Goal: Task Accomplishment & Management: Manage account settings

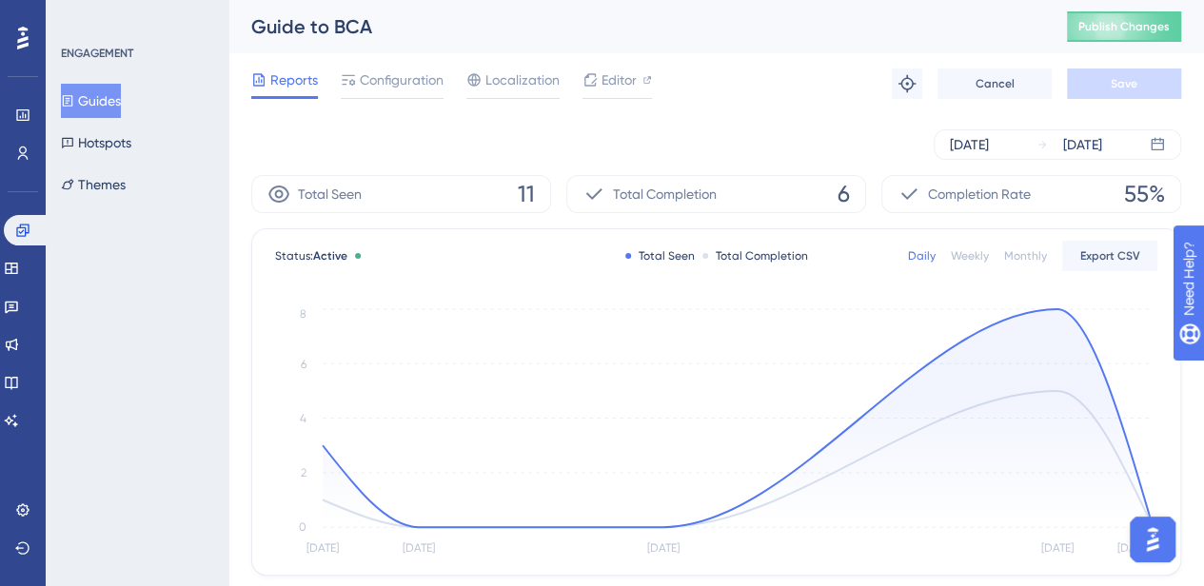
click at [98, 98] on button "Guides" at bounding box center [91, 101] width 60 height 34
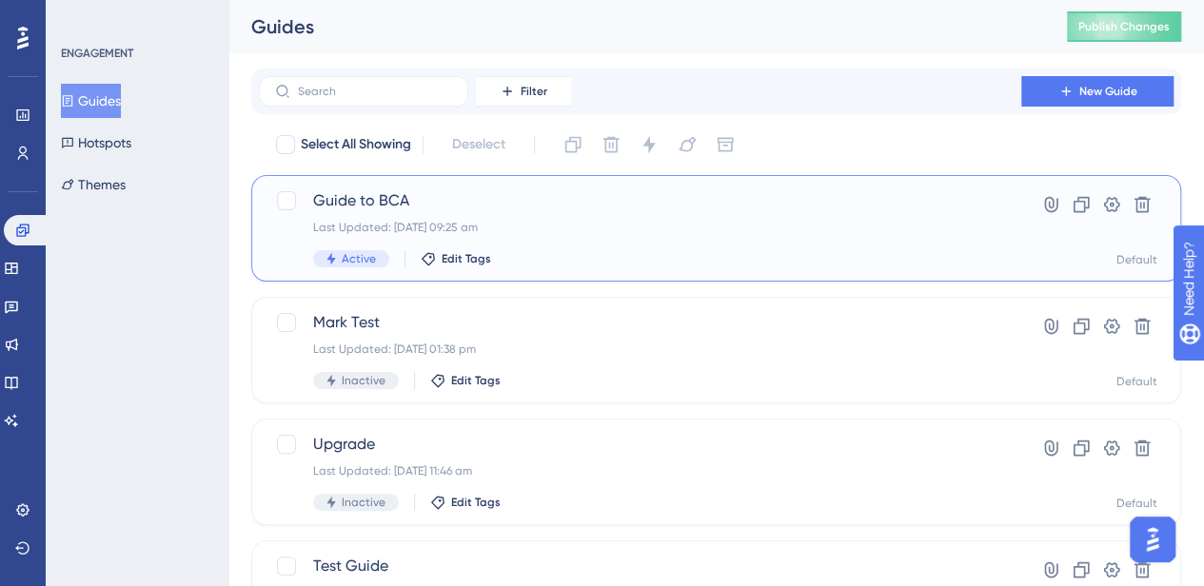
click at [634, 218] on div "Guide to BCA Last Updated: 29 Sept 2025 09:25 am Active Edit Tags" at bounding box center [640, 228] width 654 height 78
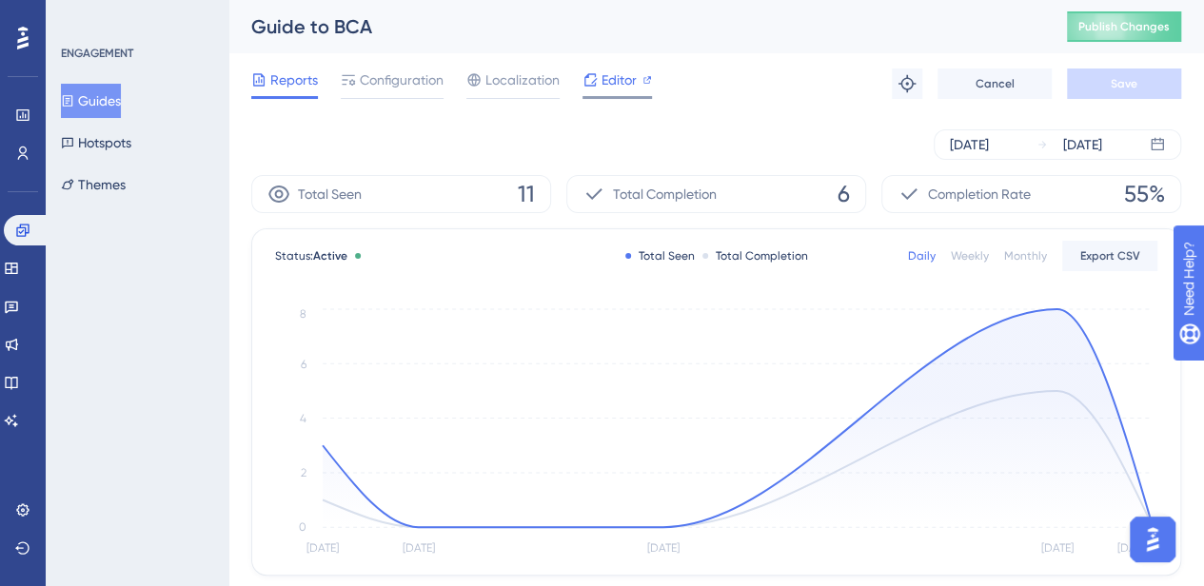
click at [601, 77] on span "Editor" at bounding box center [618, 80] width 35 height 23
click at [412, 92] on div "Configuration" at bounding box center [392, 84] width 103 height 30
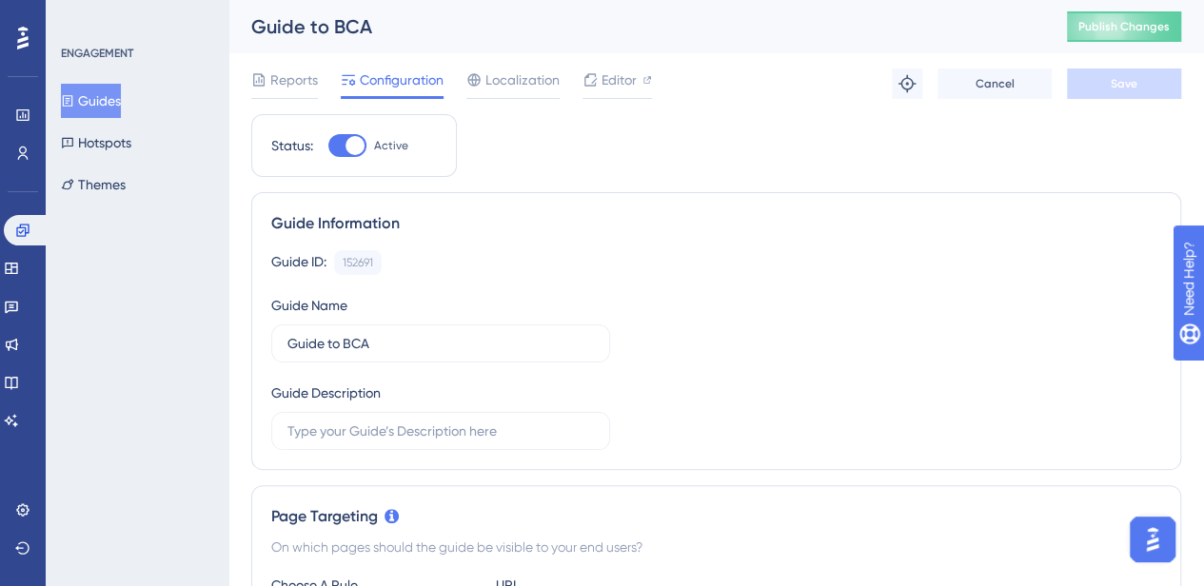
scroll to position [445, 0]
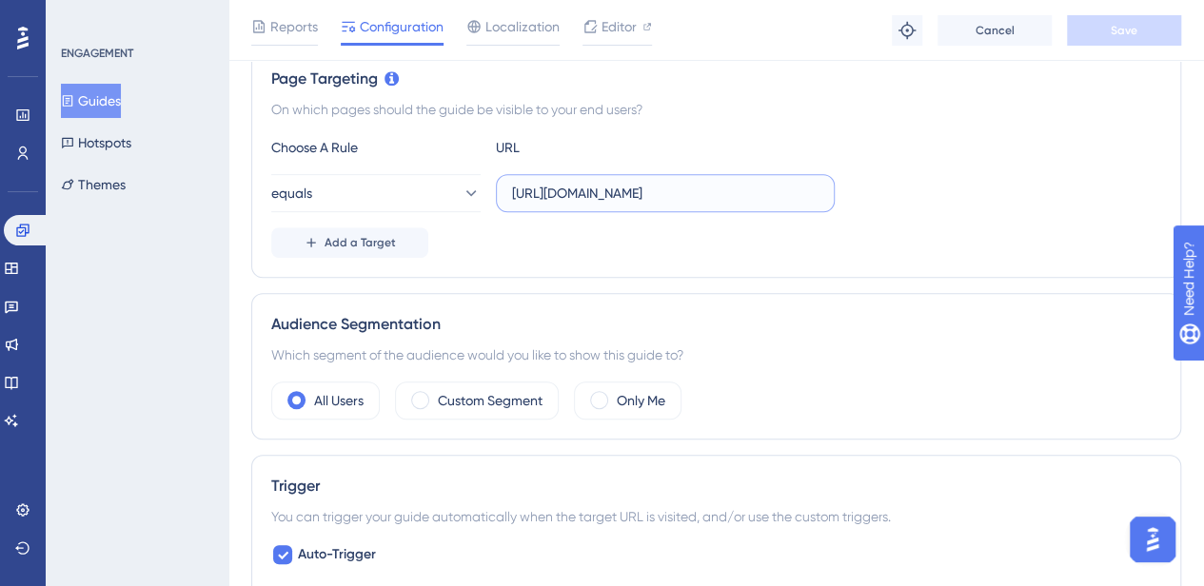
click at [712, 184] on input "https://www.bcaresearch.com/reports/erdogans-neo-ottoman-bid-hits-constraints-2…" at bounding box center [665, 193] width 306 height 21
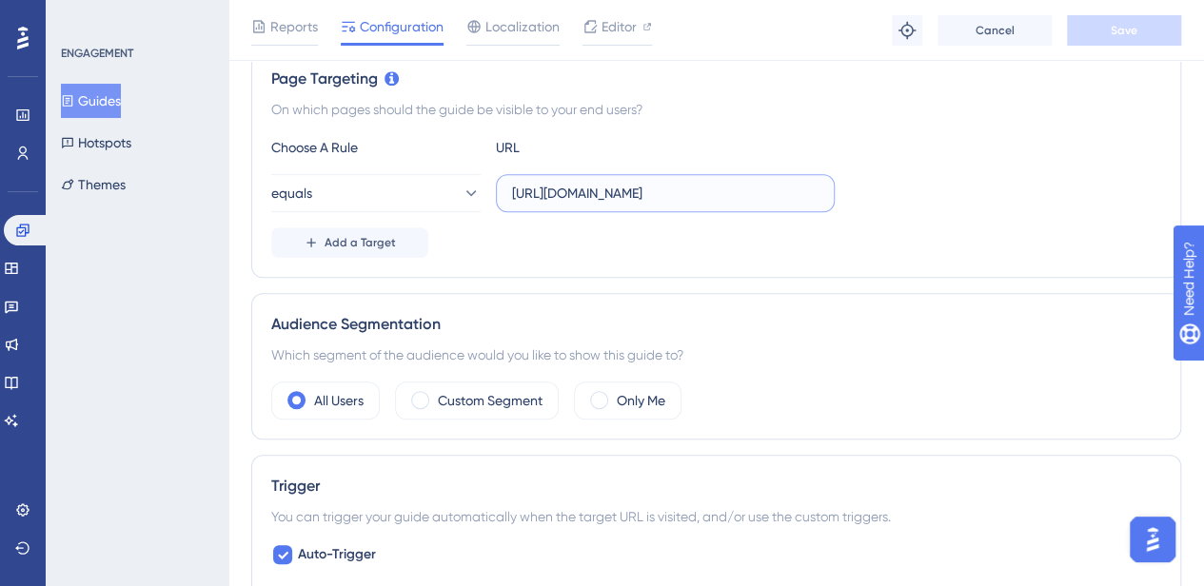
paste input "home"
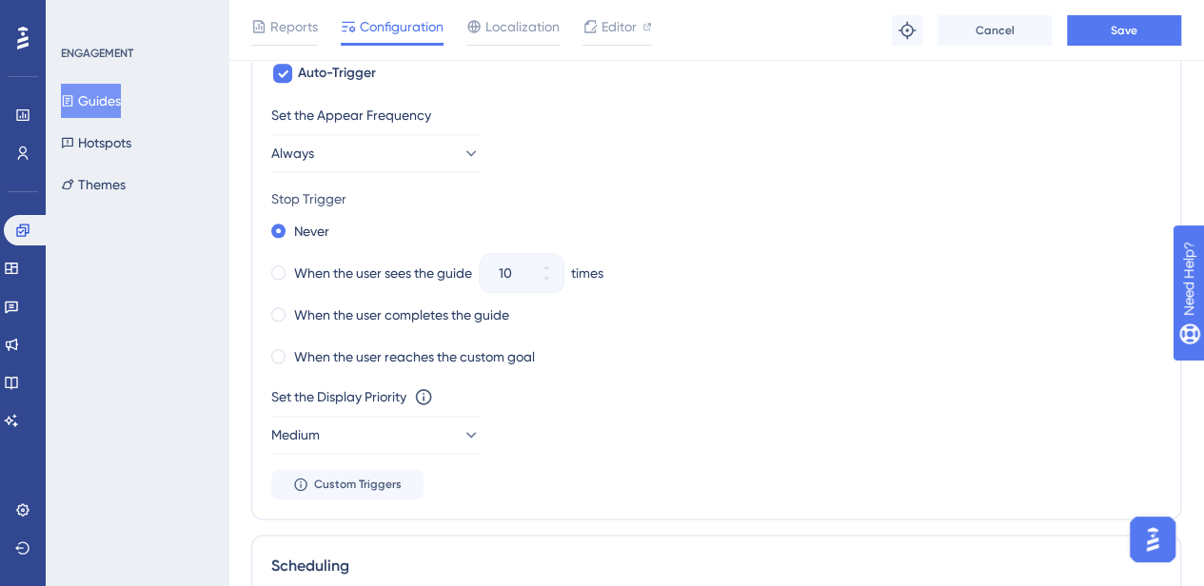
scroll to position [924, 0]
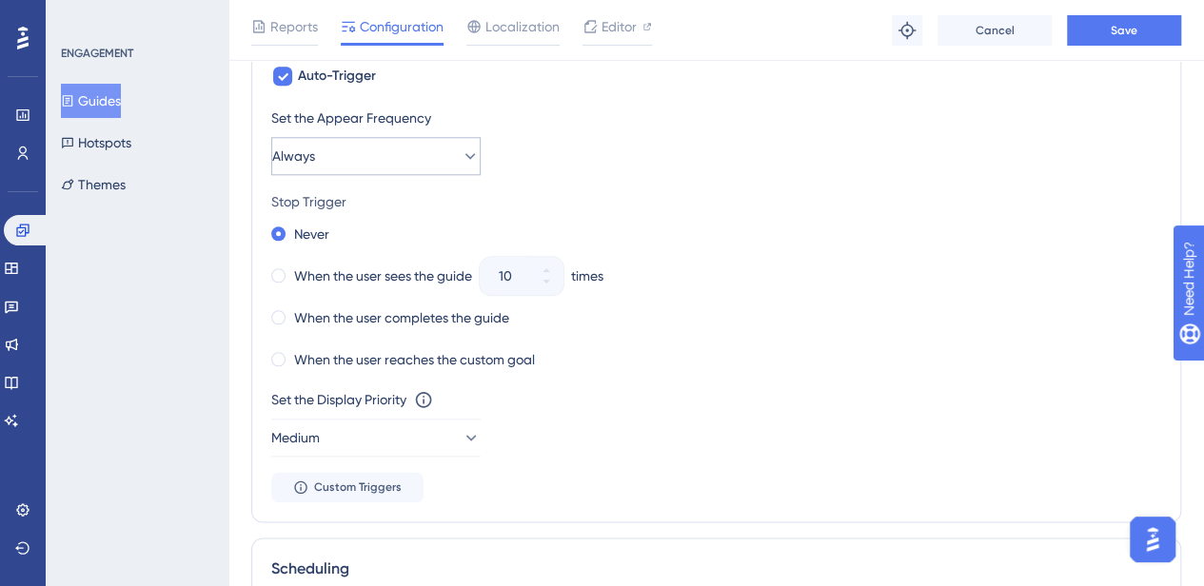
type input "https://www.bcaresearch.com/home"
click at [435, 153] on button "Always" at bounding box center [375, 156] width 209 height 38
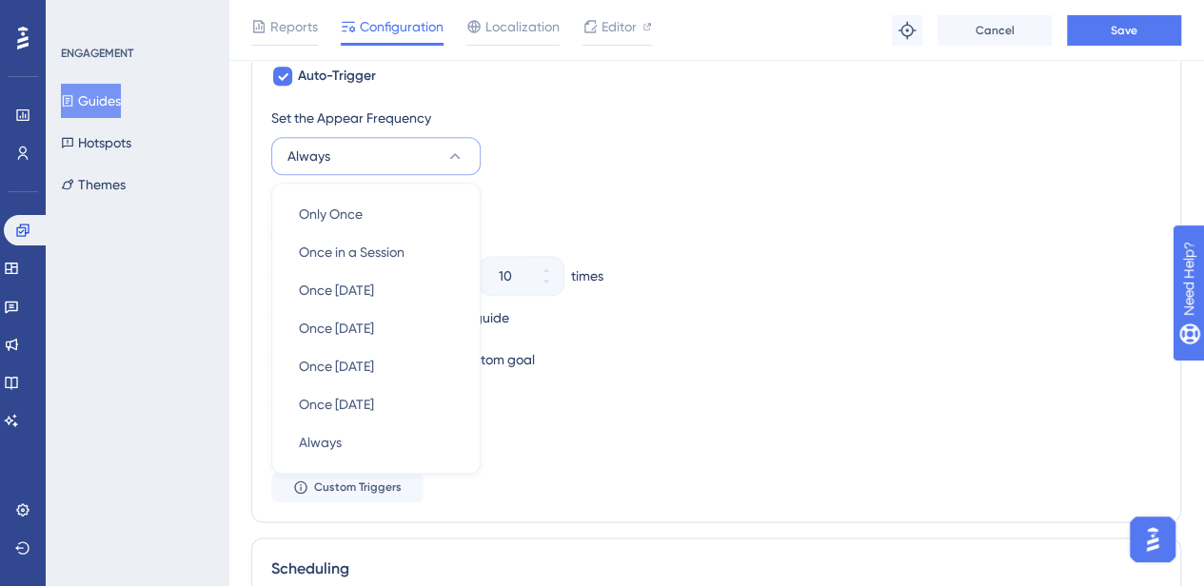
scroll to position [952, 0]
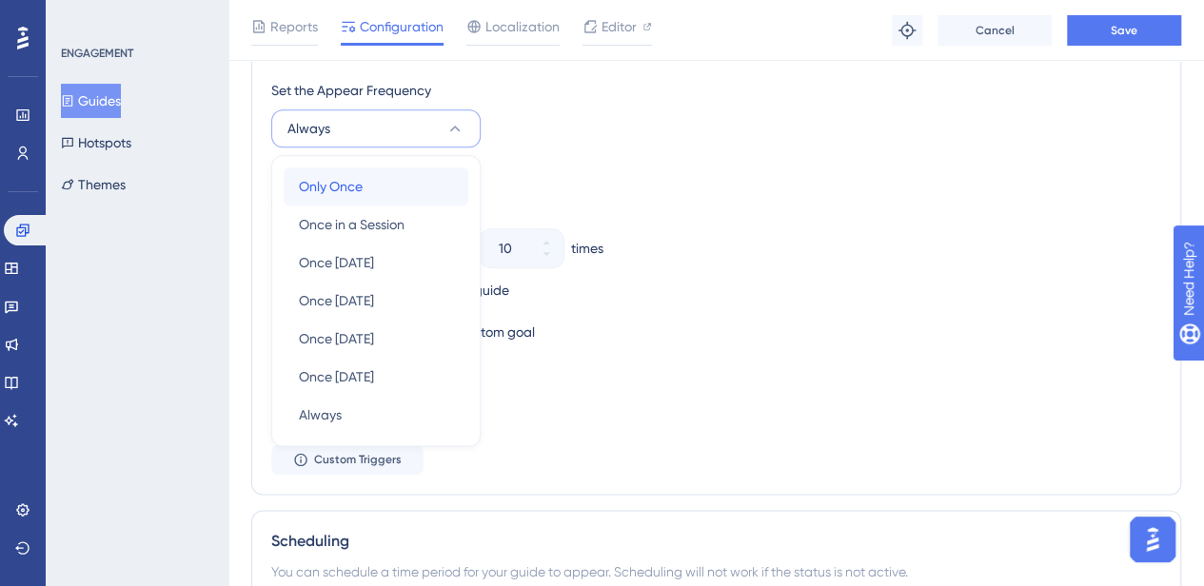
click at [379, 178] on div "Only Once Only Once" at bounding box center [376, 186] width 154 height 38
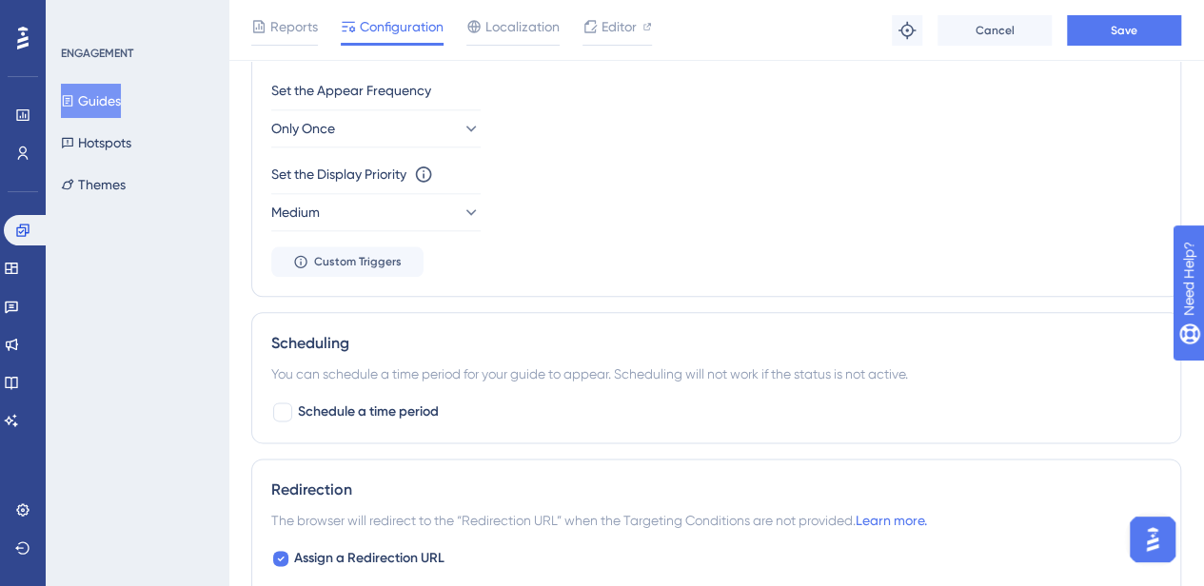
click at [795, 163] on div "Set the Display Priority This option will set the display priority between auto…" at bounding box center [716, 174] width 890 height 23
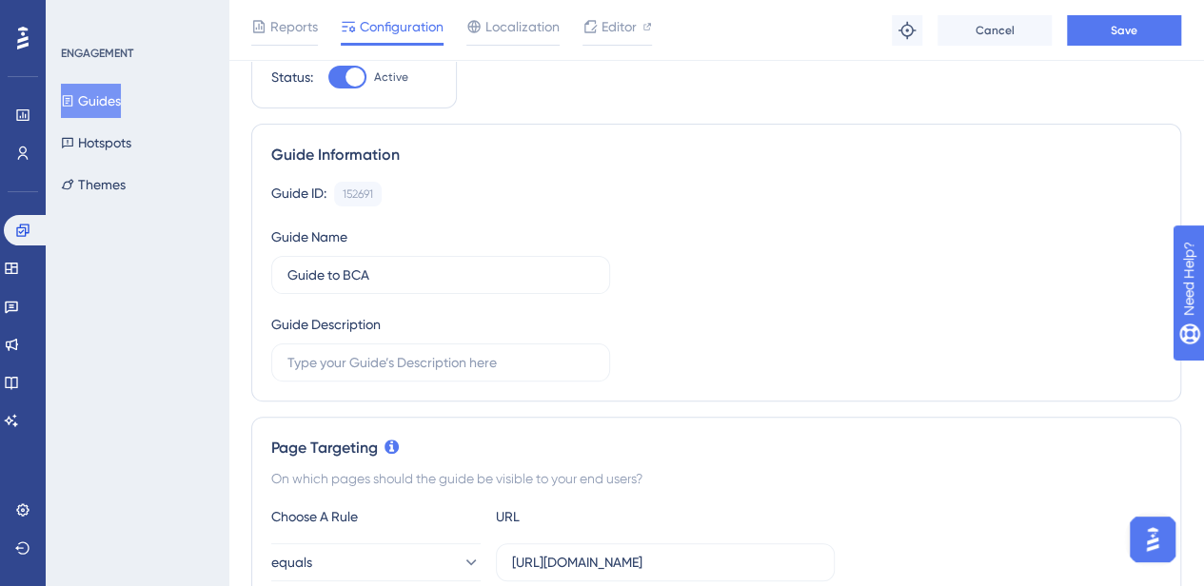
scroll to position [0, 0]
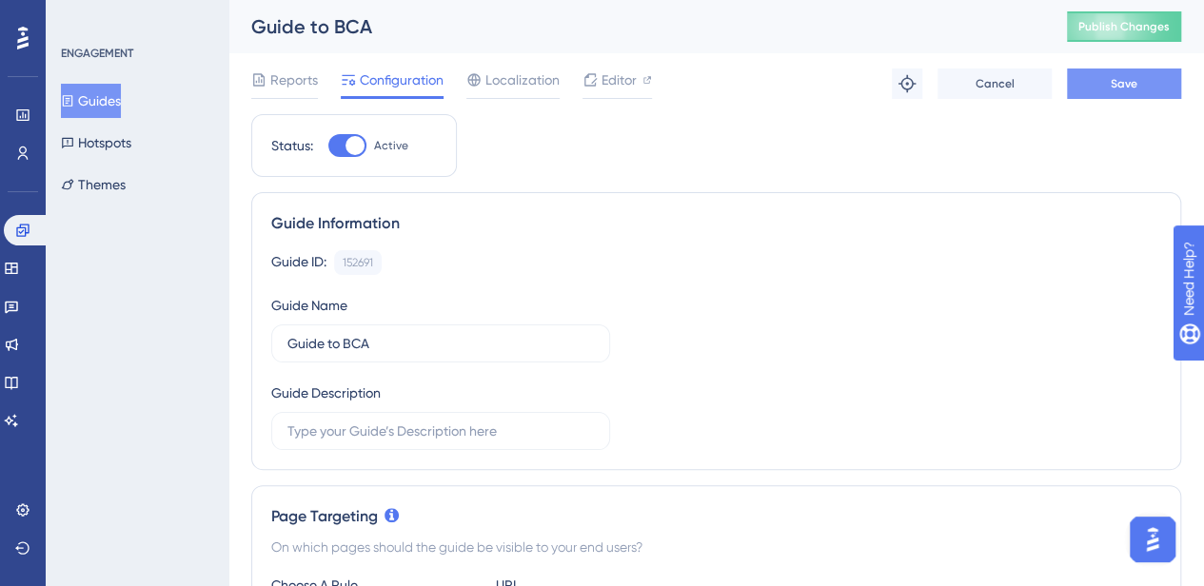
click at [1122, 85] on span "Save" at bounding box center [1123, 83] width 27 height 15
